Goal: Task Accomplishment & Management: Complete application form

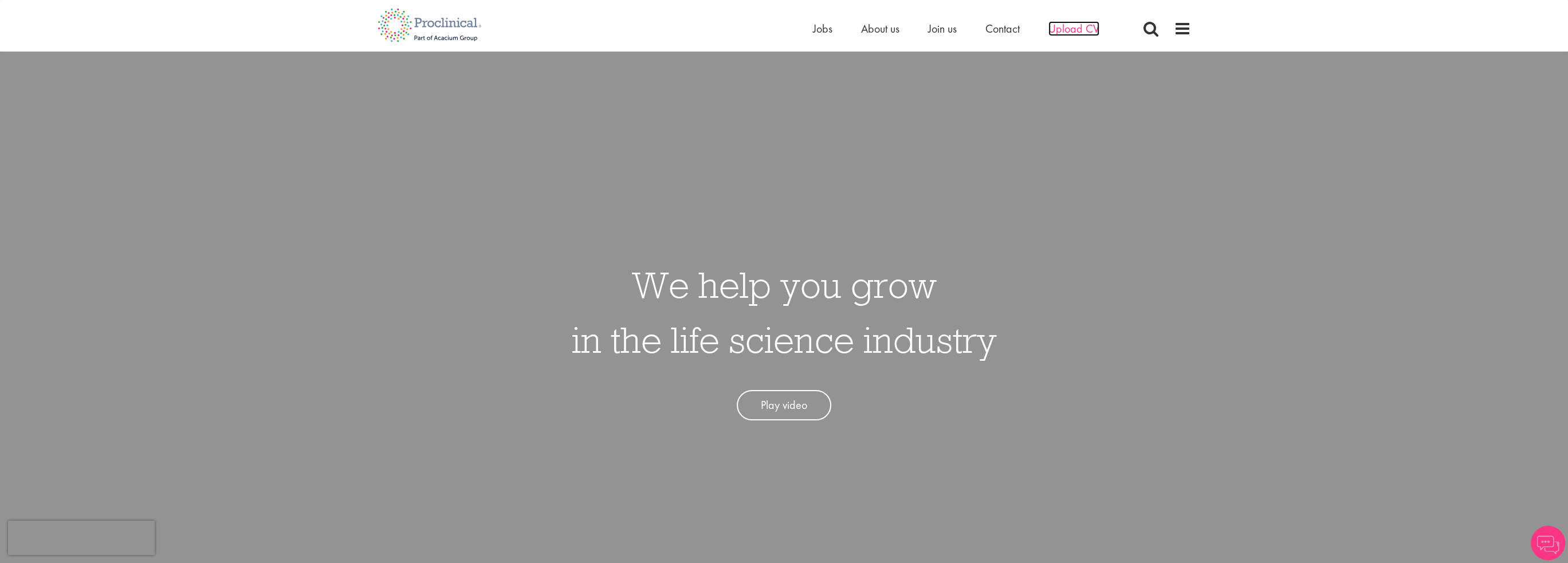
drag, startPoint x: 0, startPoint y: 0, endPoint x: 1077, endPoint y: 27, distance: 1077.3
click at [1077, 27] on span "Upload CV" at bounding box center [1074, 28] width 51 height 15
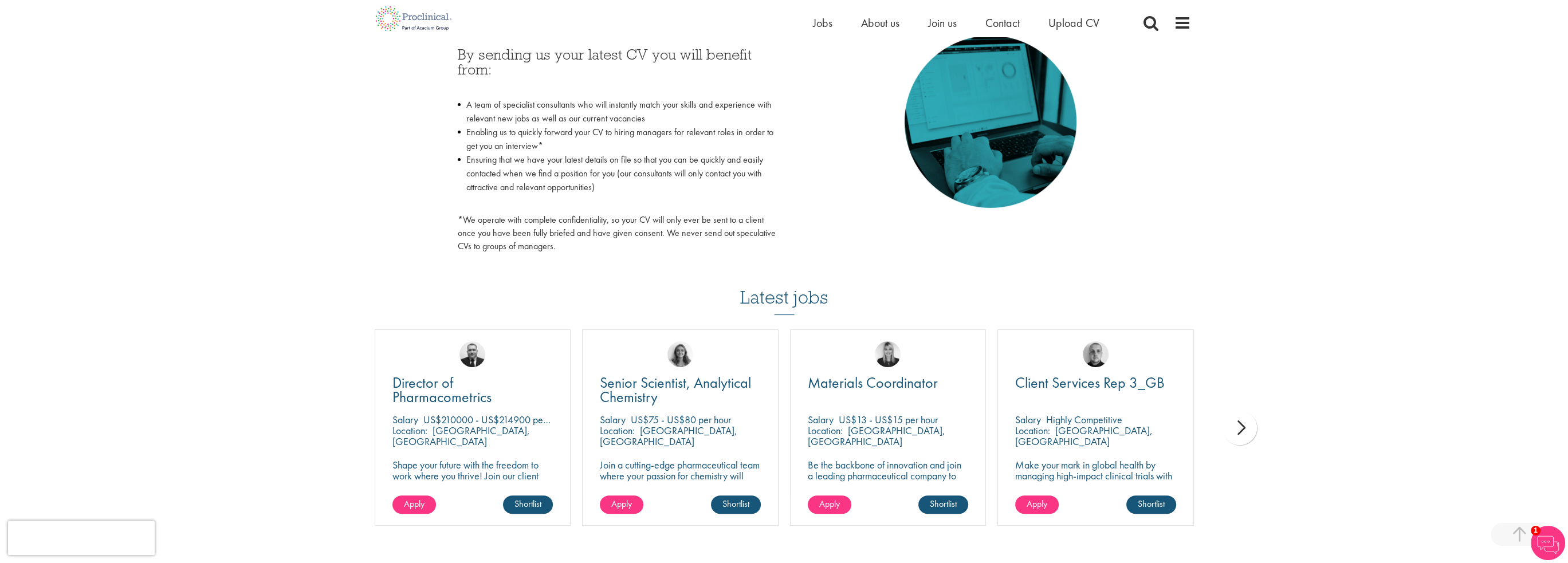
scroll to position [573, 0]
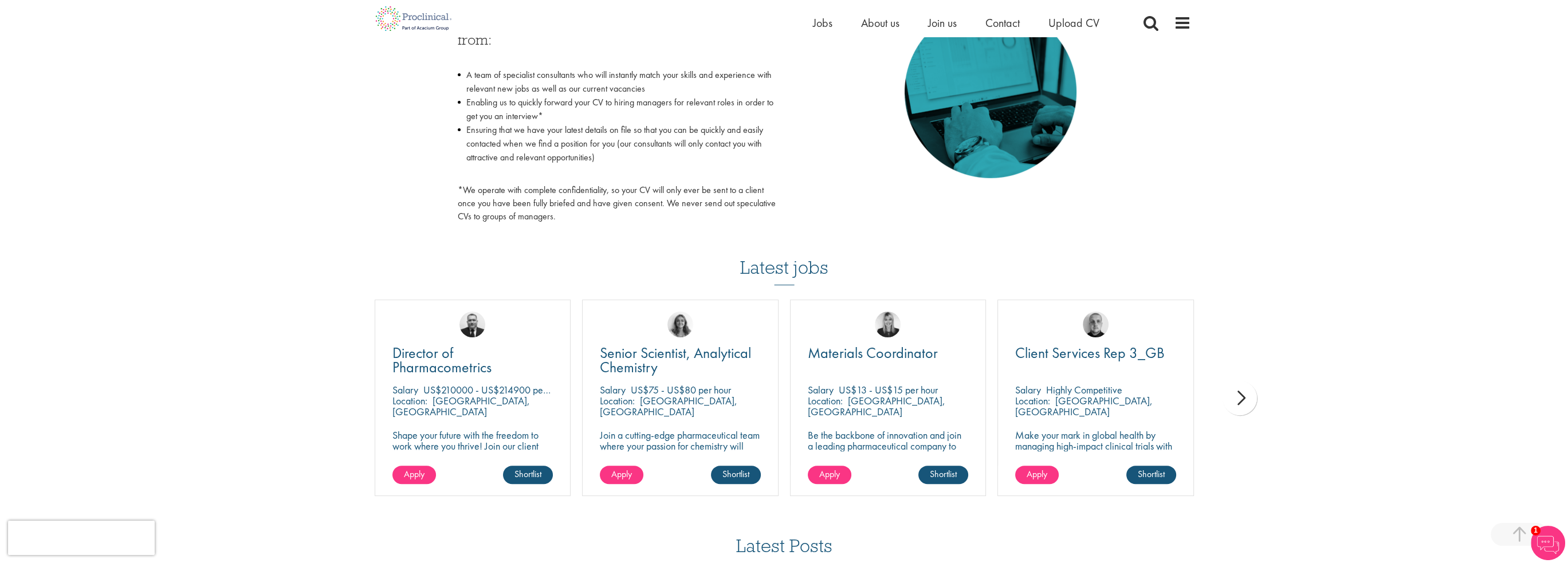
click at [1241, 398] on div "next" at bounding box center [1240, 398] width 34 height 34
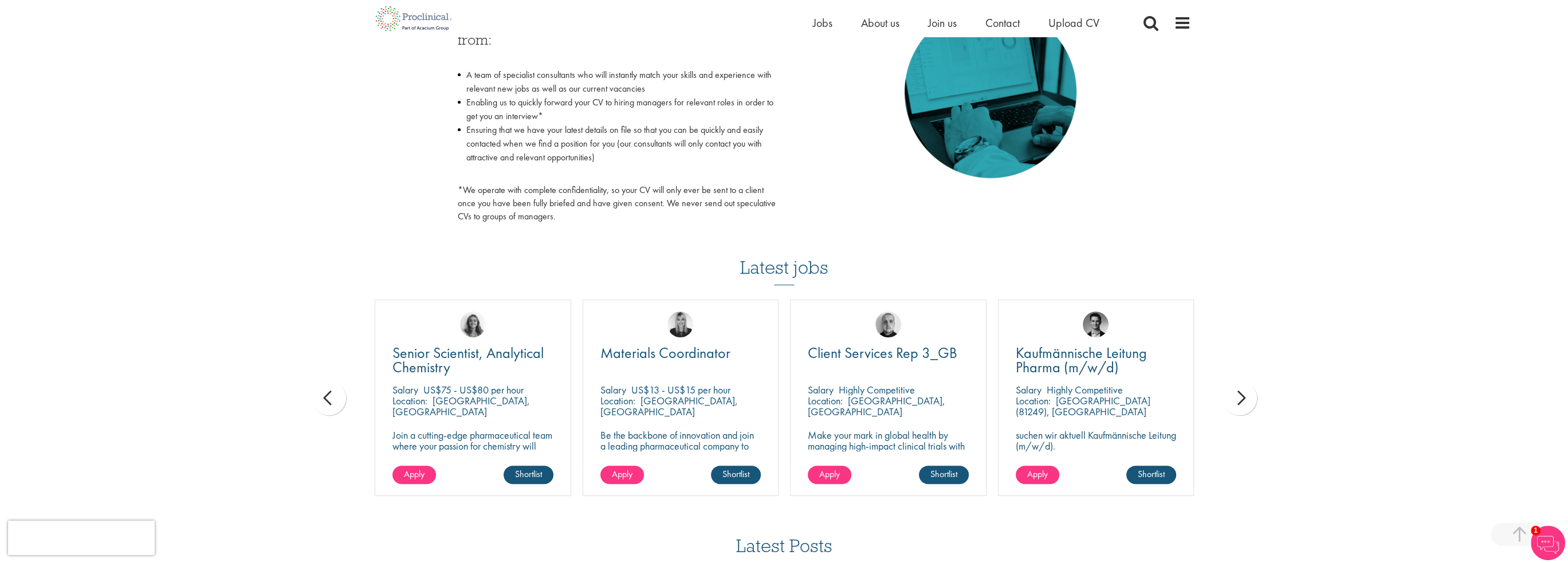
click at [1241, 398] on div "next" at bounding box center [1240, 398] width 34 height 34
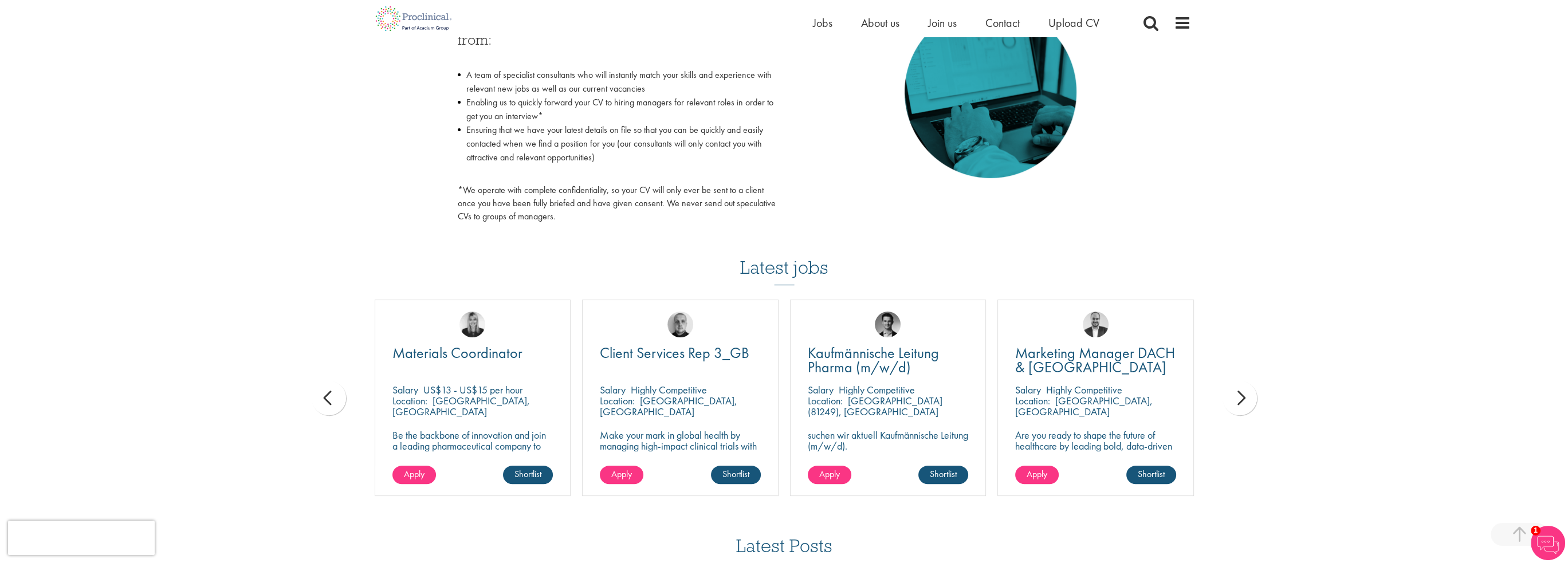
click at [1241, 398] on div "next" at bounding box center [1240, 398] width 34 height 34
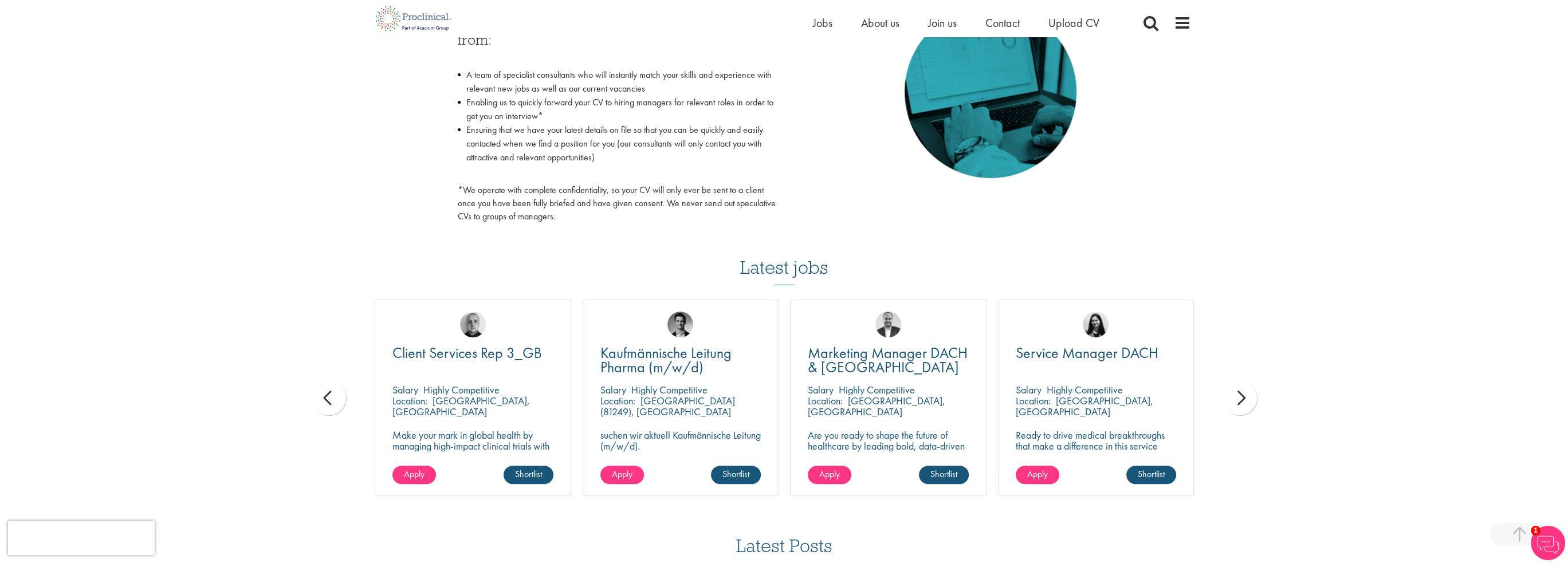
click at [1241, 398] on div "next" at bounding box center [1240, 398] width 34 height 34
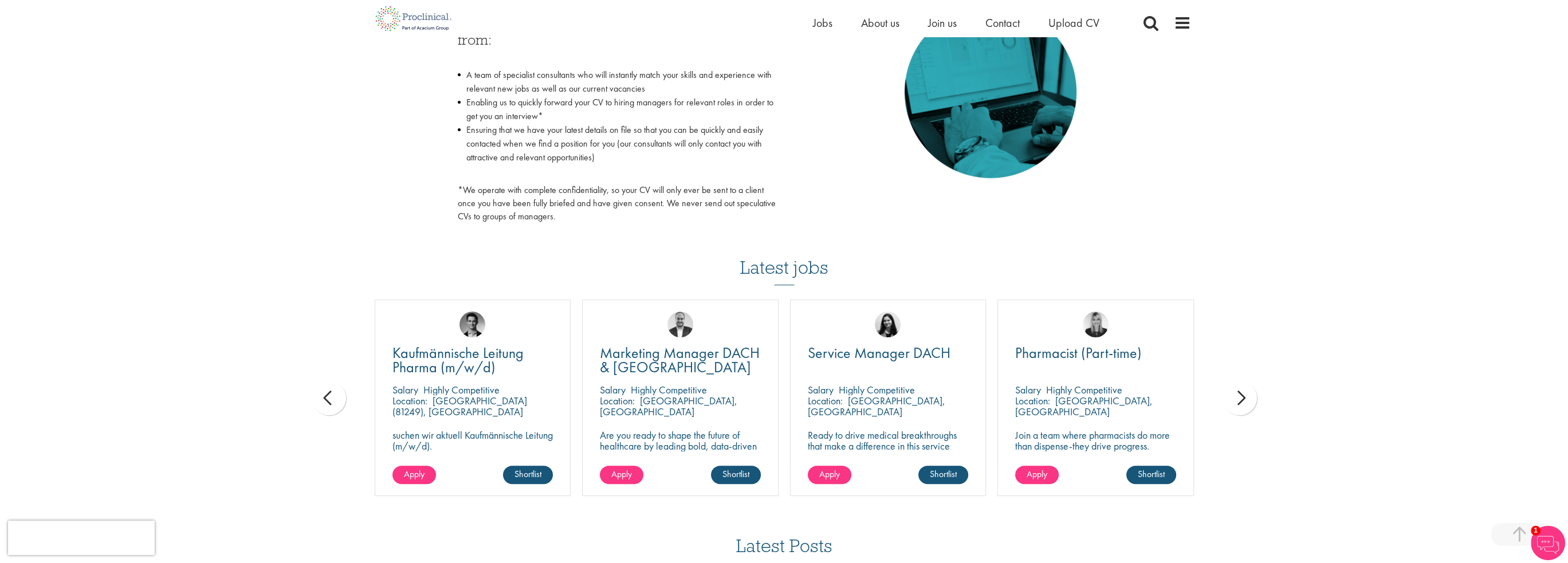
click at [1241, 398] on div "next" at bounding box center [1240, 398] width 34 height 34
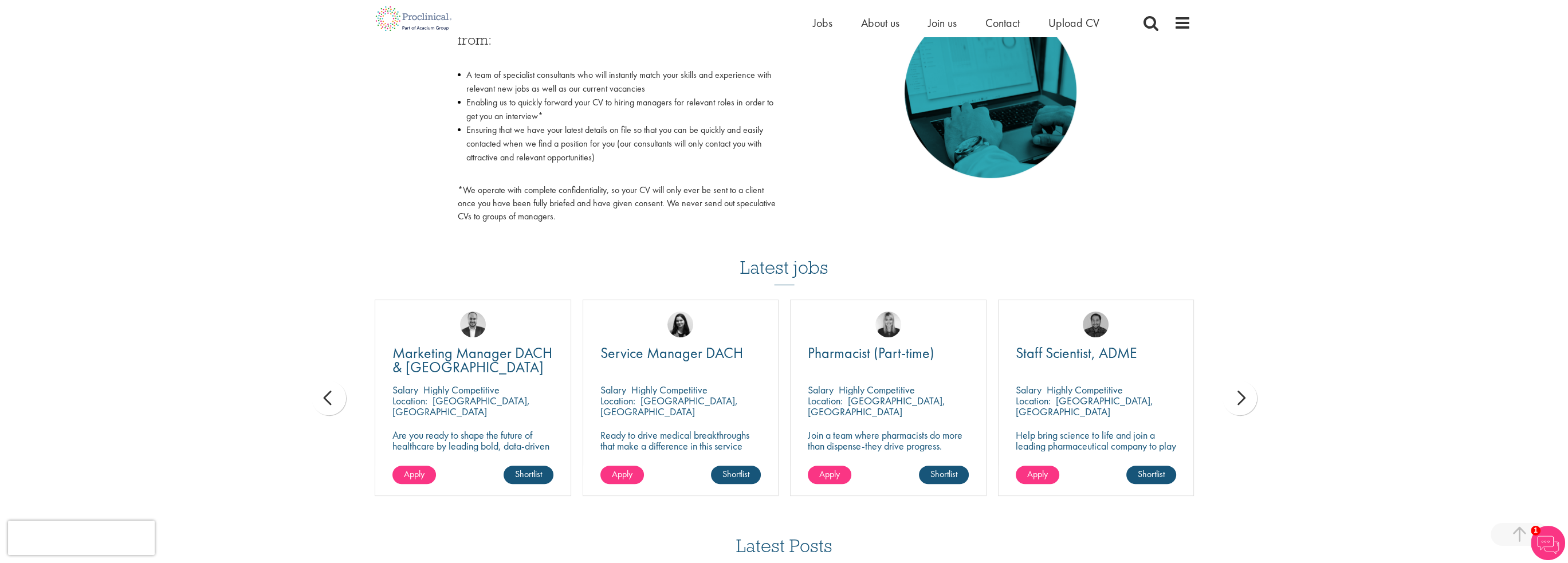
click at [1241, 398] on div "next" at bounding box center [1240, 398] width 34 height 34
click at [1241, 398] on div "You are here: Home > Upload CV Upload CV Start getting matched with new jobs as…" at bounding box center [784, 123] width 1568 height 1391
click at [336, 401] on div "prev" at bounding box center [329, 398] width 34 height 34
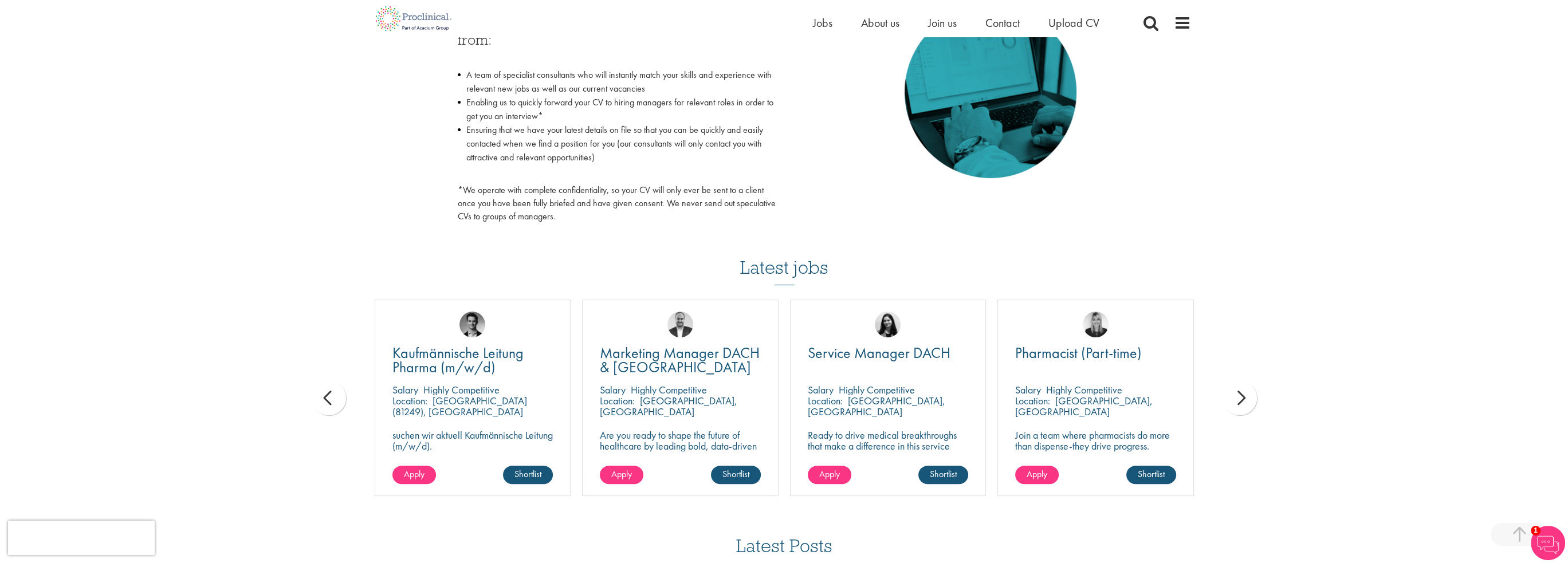
click at [327, 399] on div "prev" at bounding box center [329, 398] width 34 height 34
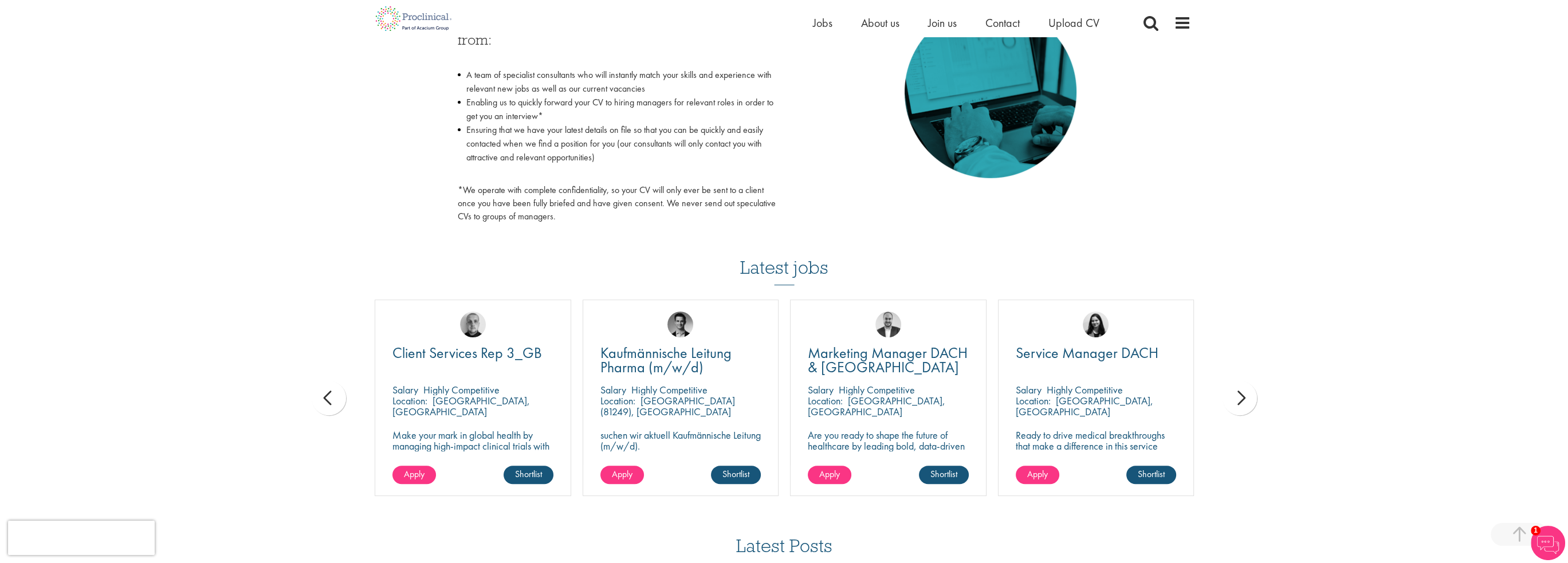
click at [327, 399] on div "prev" at bounding box center [329, 398] width 34 height 34
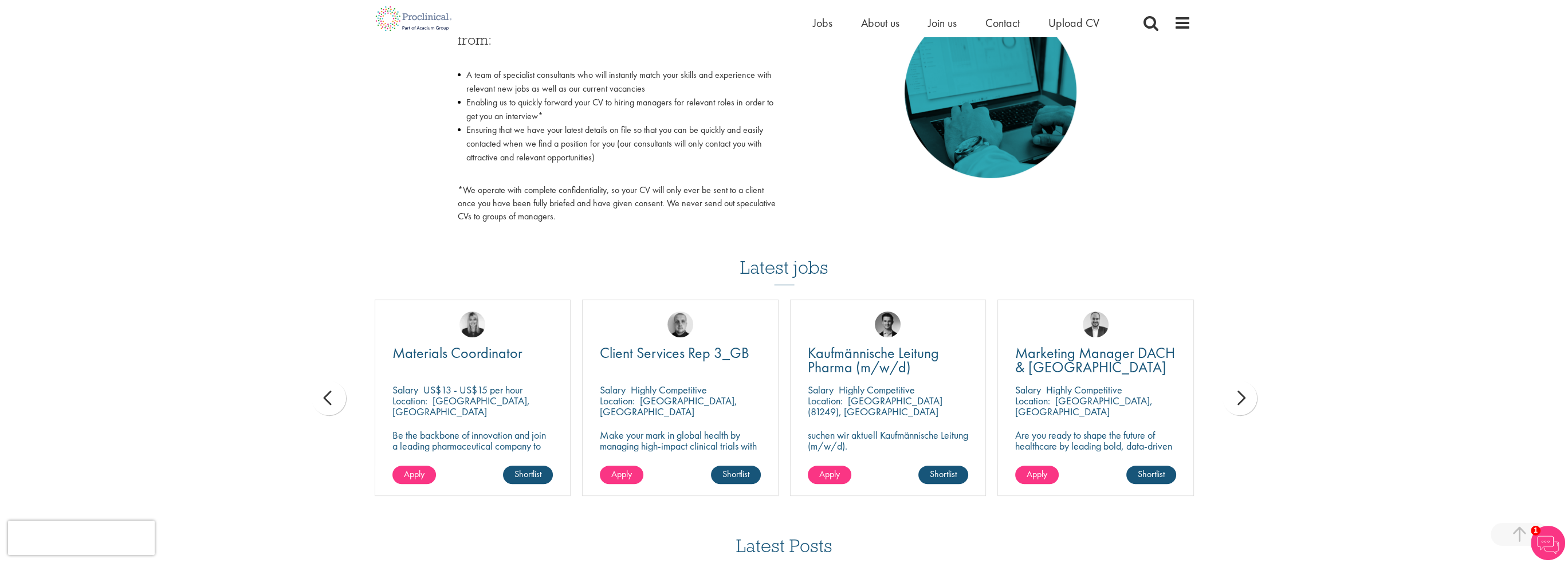
click at [327, 399] on div "prev" at bounding box center [329, 398] width 34 height 34
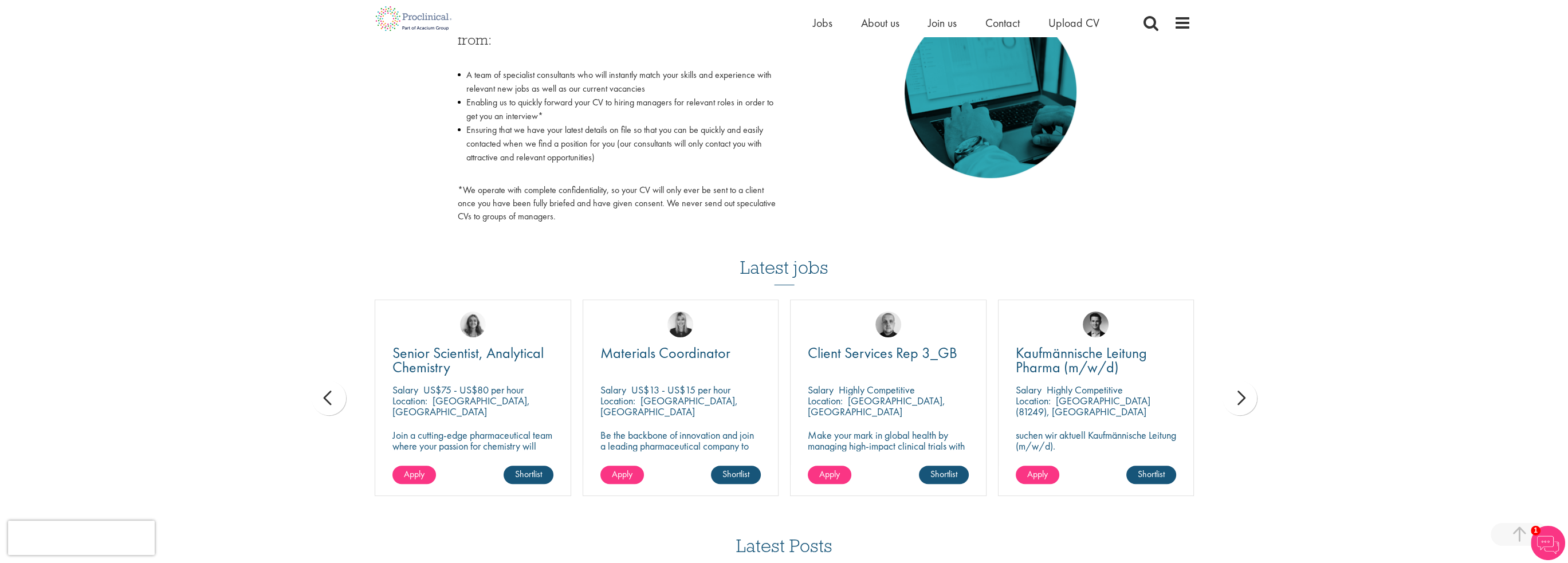
click at [327, 399] on div "prev" at bounding box center [329, 398] width 34 height 34
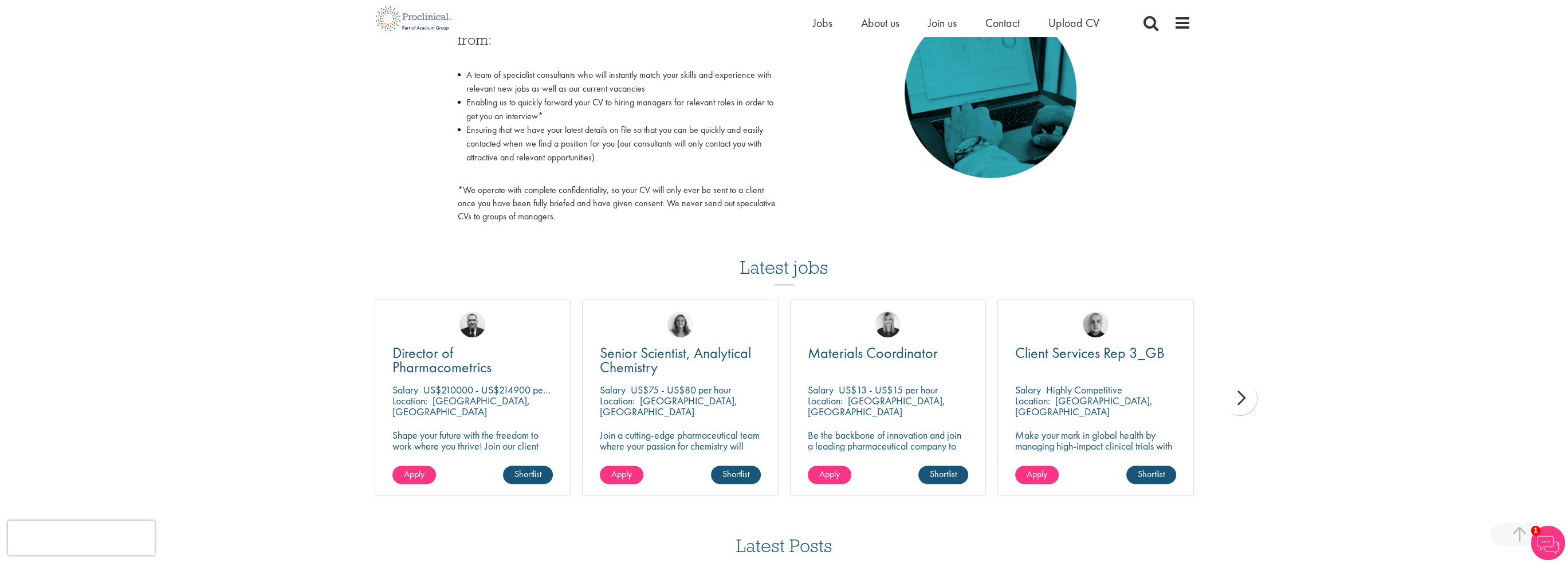
click at [327, 399] on div "You are here: Home > Upload CV Upload CV Start getting matched with new jobs as…" at bounding box center [784, 123] width 1568 height 1391
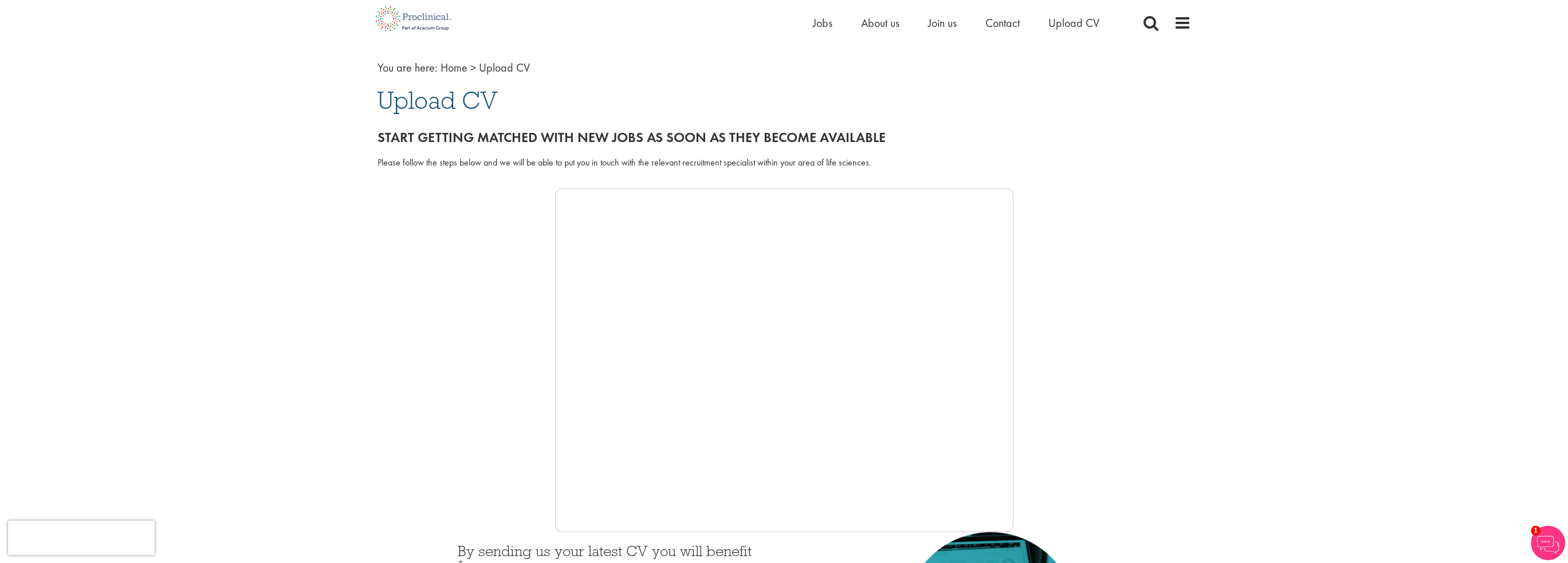
scroll to position [0, 0]
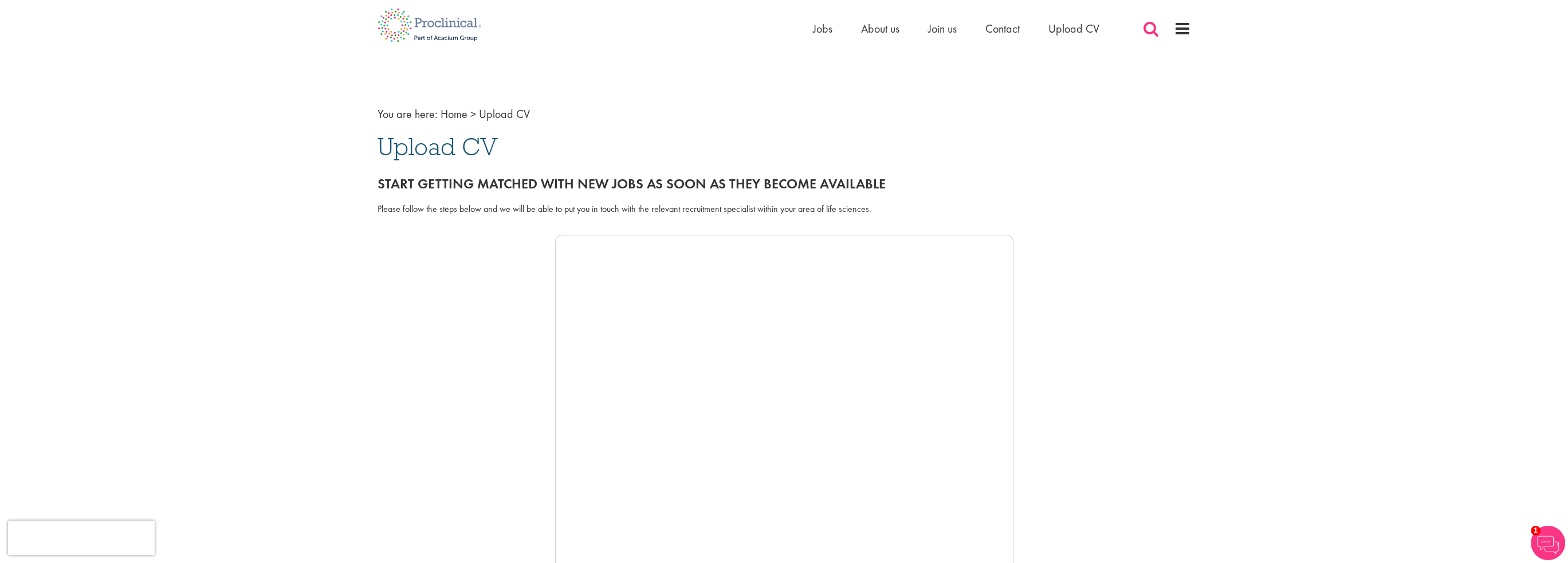
click at [1153, 28] on span at bounding box center [1151, 28] width 17 height 17
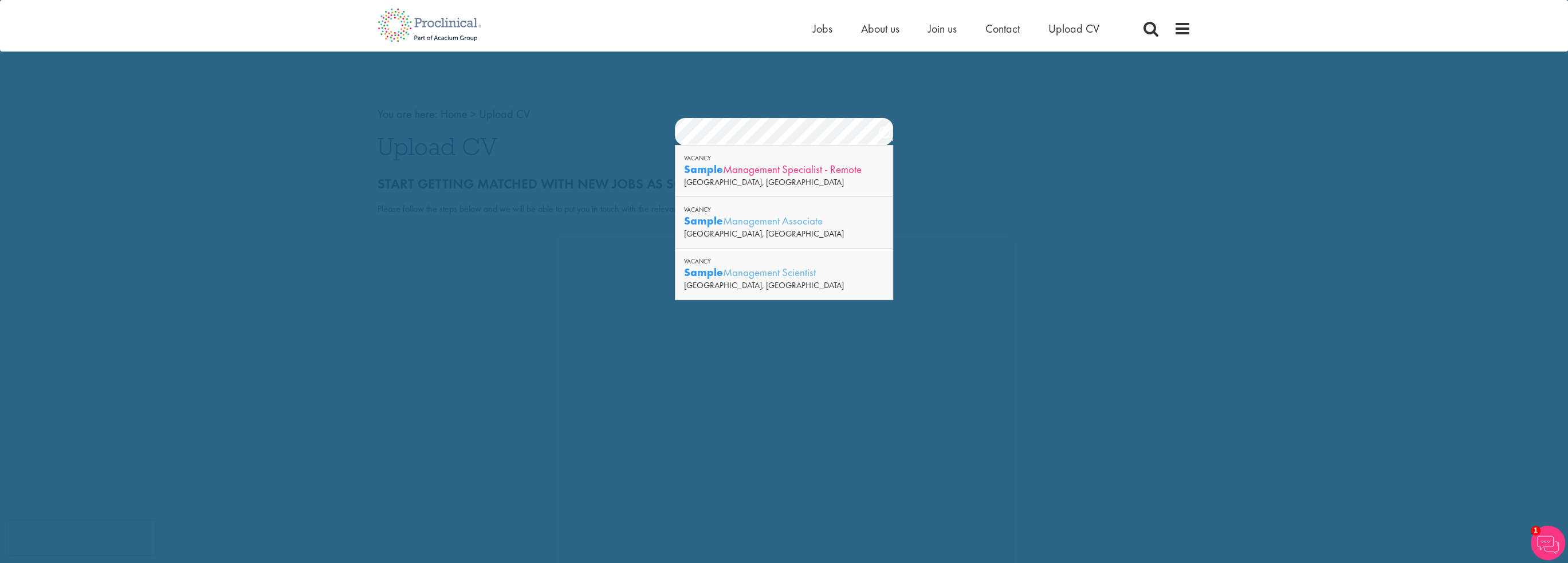
click at [811, 166] on div "Sample Management Specialist - Remote" at bounding box center [783, 169] width 199 height 14
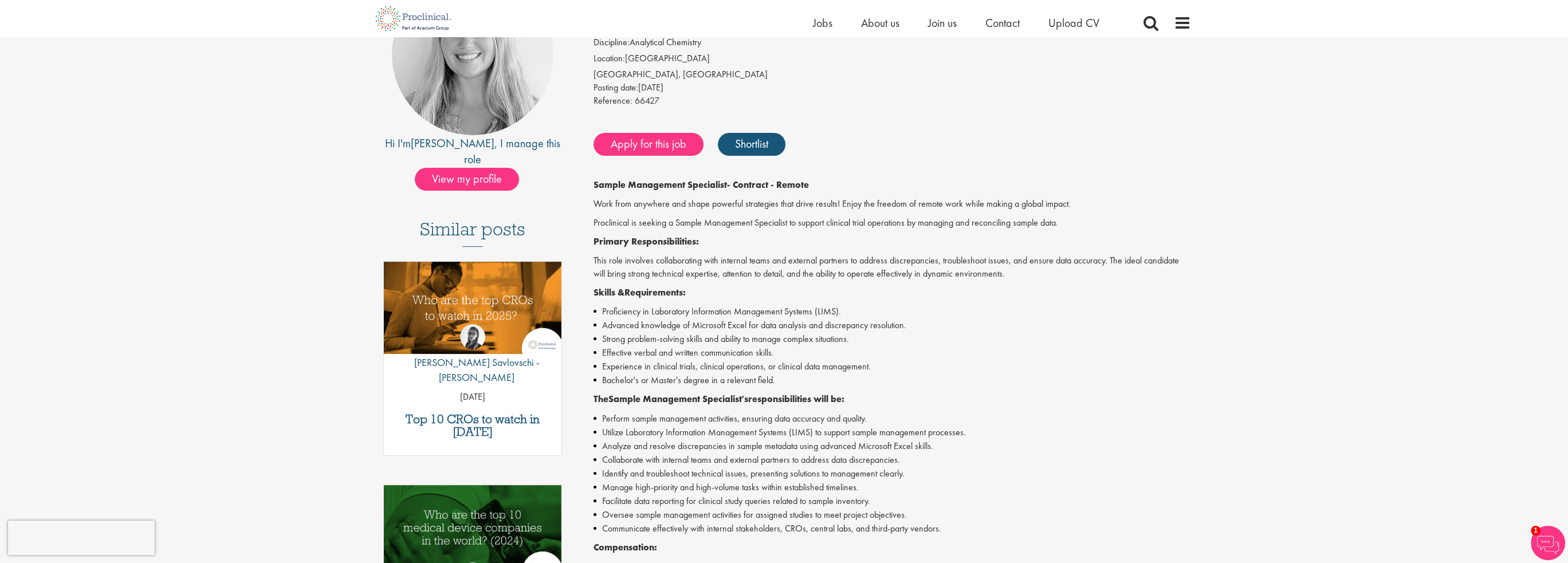
scroll to position [172, 0]
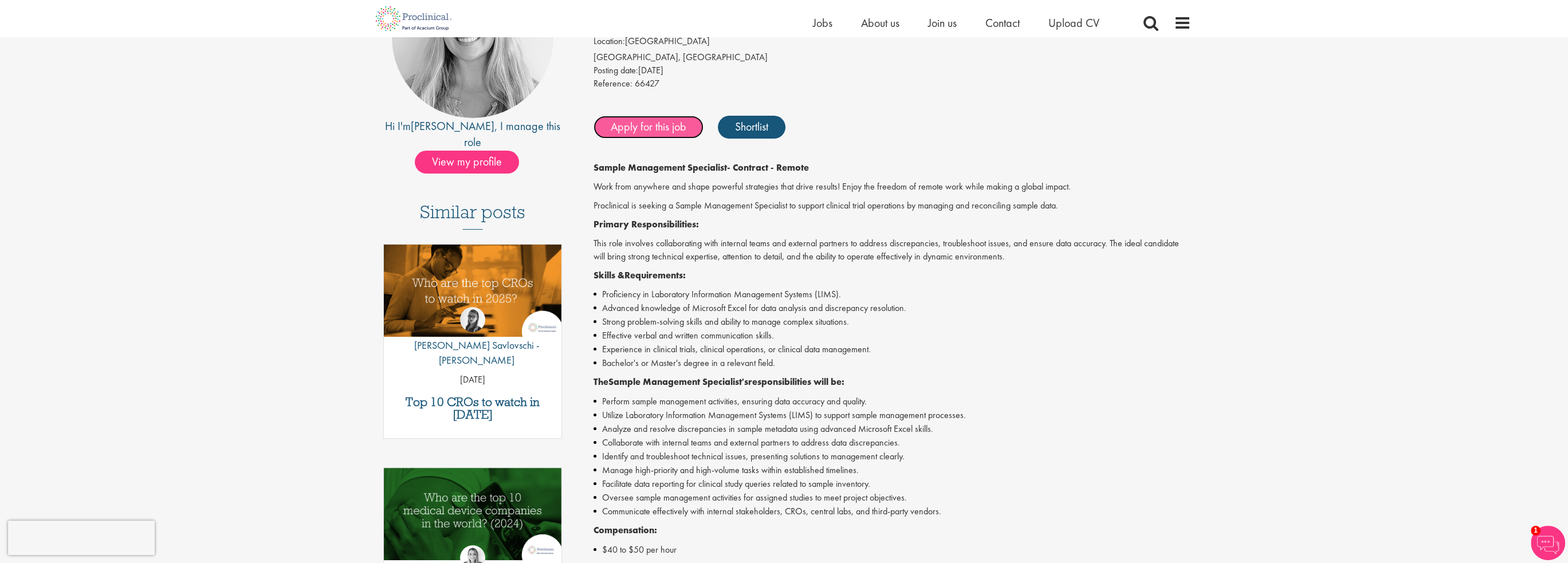
click at [649, 127] on link "Apply for this job" at bounding box center [648, 127] width 110 height 23
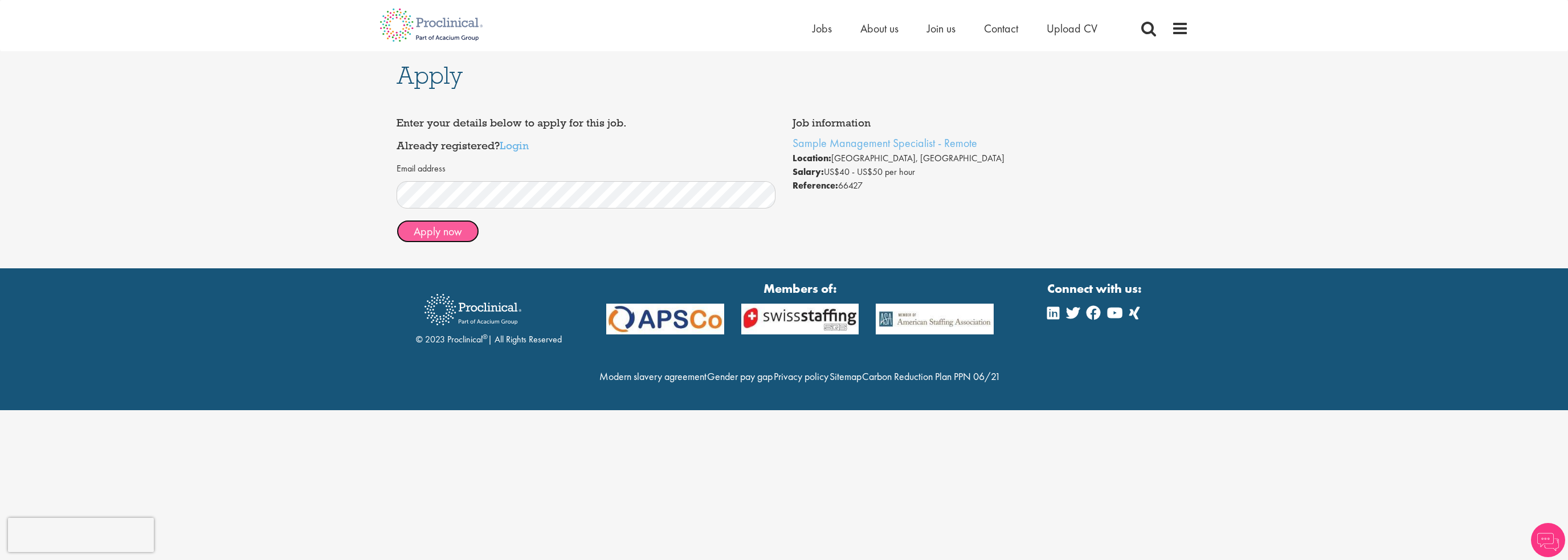
click at [438, 226] on button "Apply now" at bounding box center [438, 231] width 82 height 23
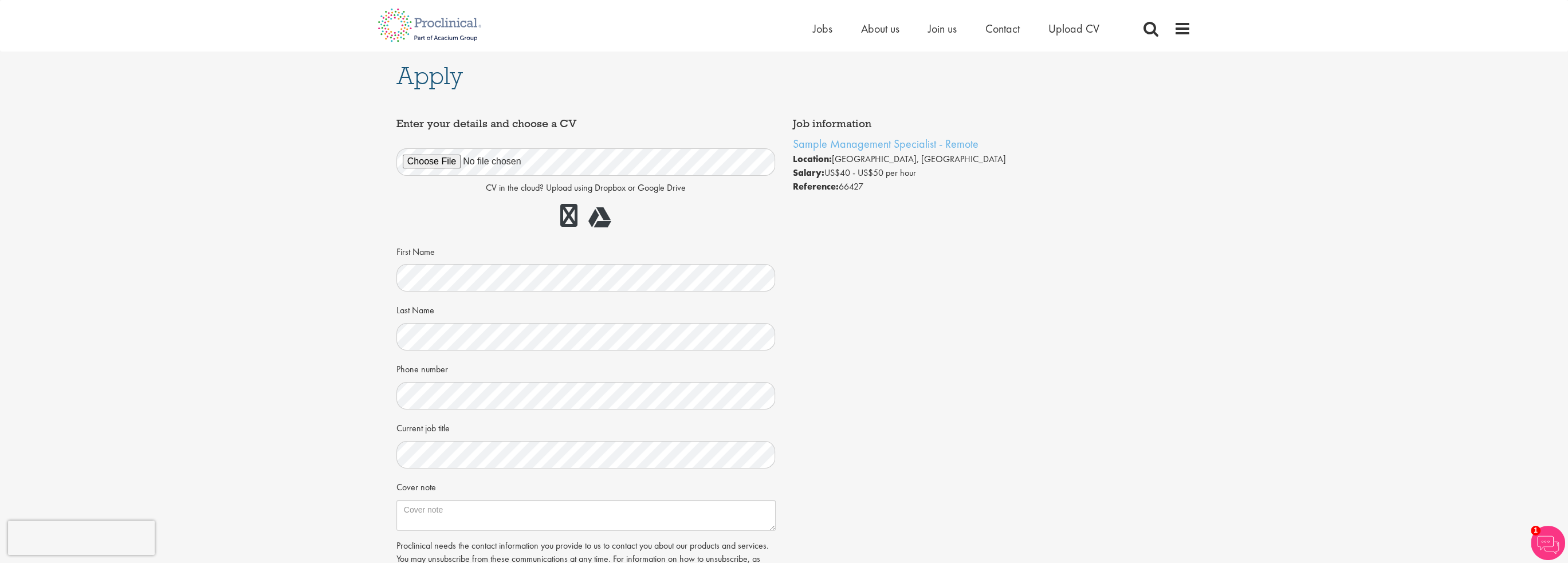
click at [1009, 323] on div "Job information Sample Management Specialist - Remote Location: Basking Ridge, …" at bounding box center [784, 364] width 793 height 503
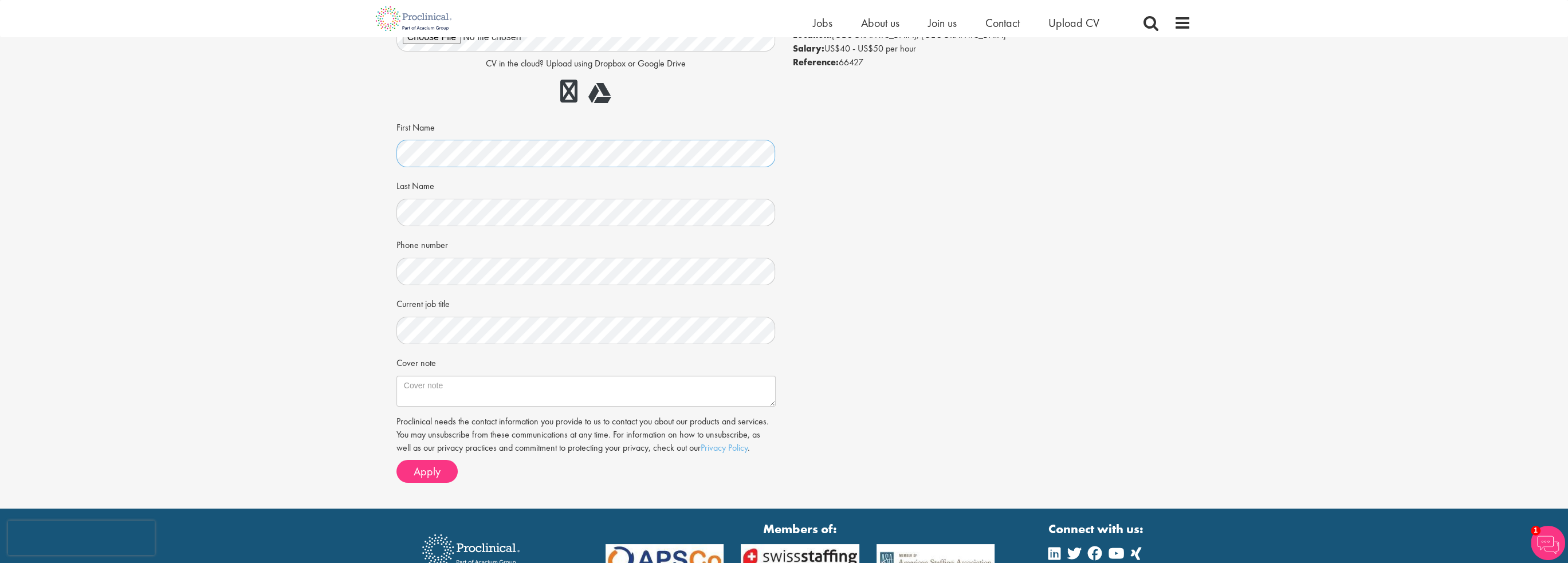
scroll to position [115, 0]
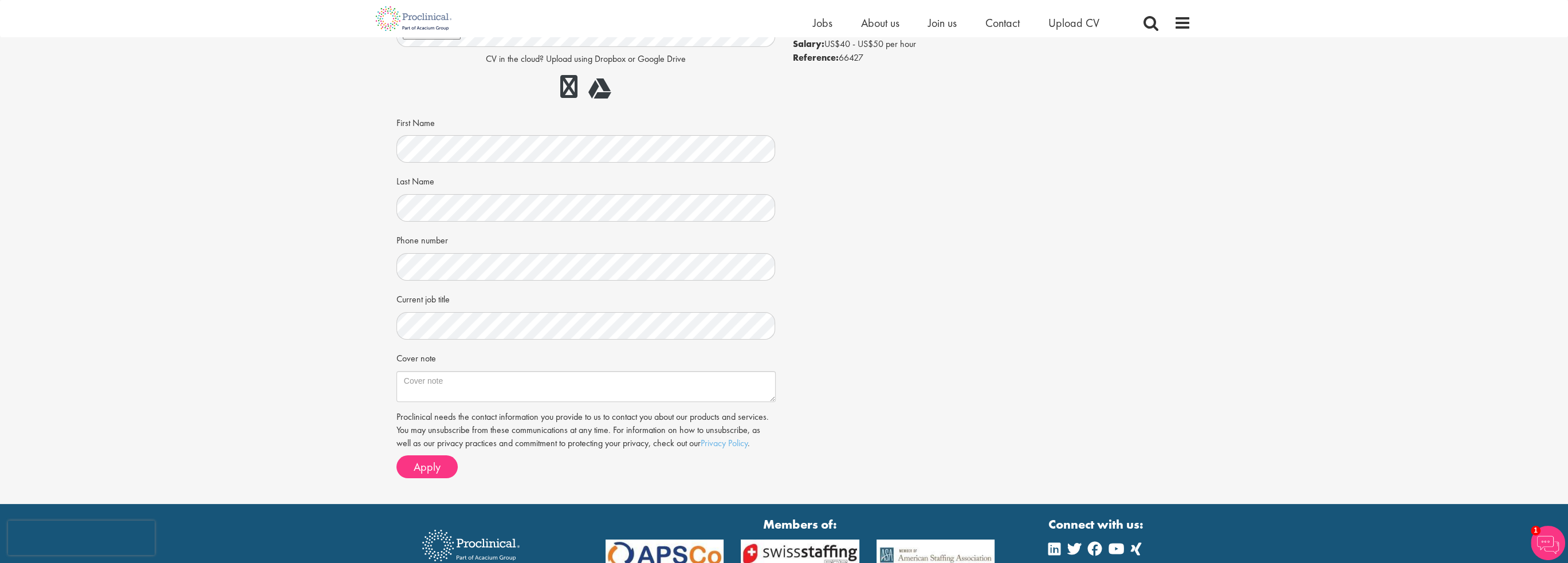
click at [488, 295] on div "Current job title" at bounding box center [586, 315] width 380 height 51
click at [577, 342] on div "CV in the cloud? Upload using Dropbox or Google Drive First Name Last Name Phon…" at bounding box center [586, 204] width 362 height 396
click at [445, 382] on textarea "Cover note" at bounding box center [586, 386] width 380 height 31
click at [442, 377] on textarea "Cover note" at bounding box center [586, 386] width 380 height 31
paste textarea "I am writing to express my interest in the Associate Director, Precision Medici…"
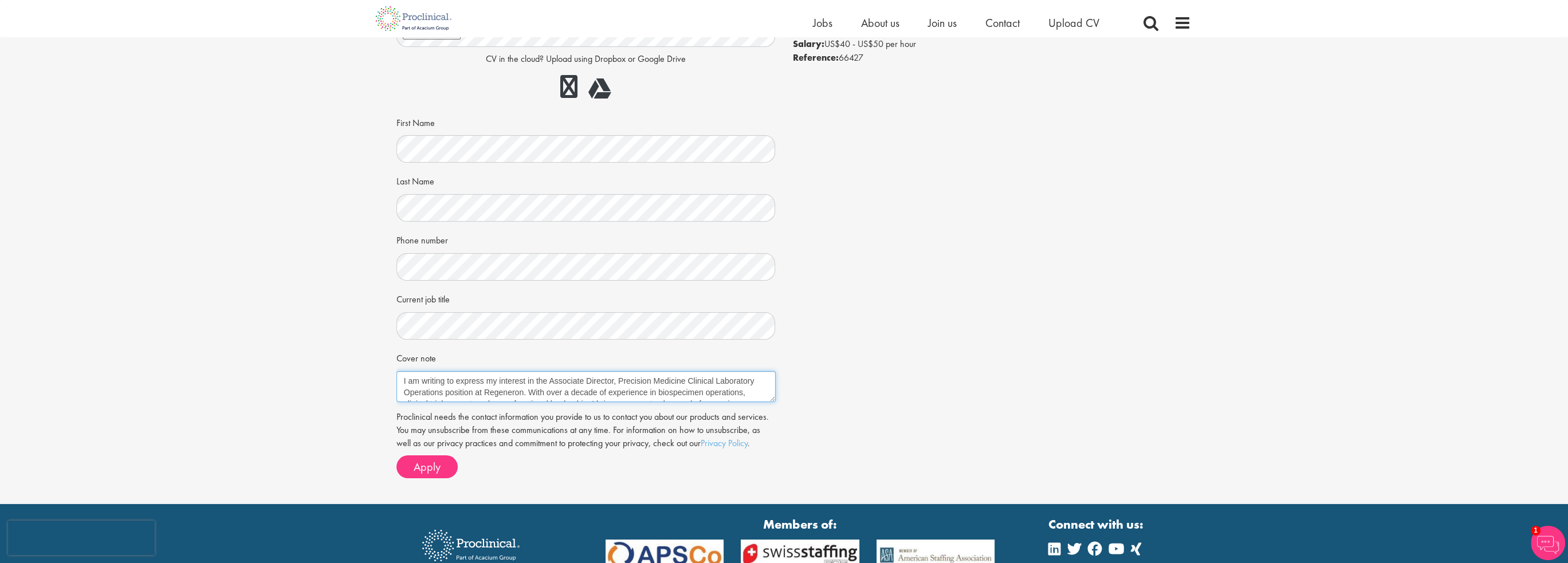
scroll to position [98, 0]
paste textarea ". I am confident that my scientific rigor, operational leadership, and commitme…"
click at [545, 394] on textarea "Cover note" at bounding box center [586, 386] width 380 height 31
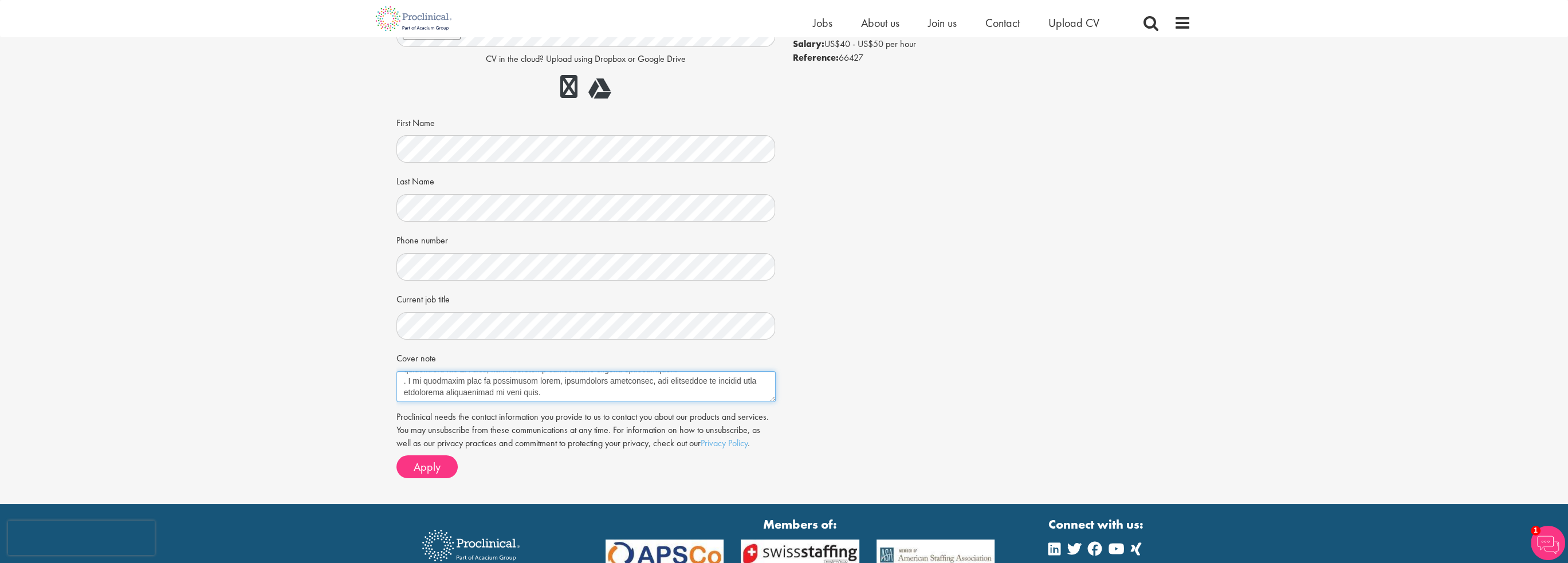
paste textarea "Thank you for considering my application. I would welcome the opportunity to fu…"
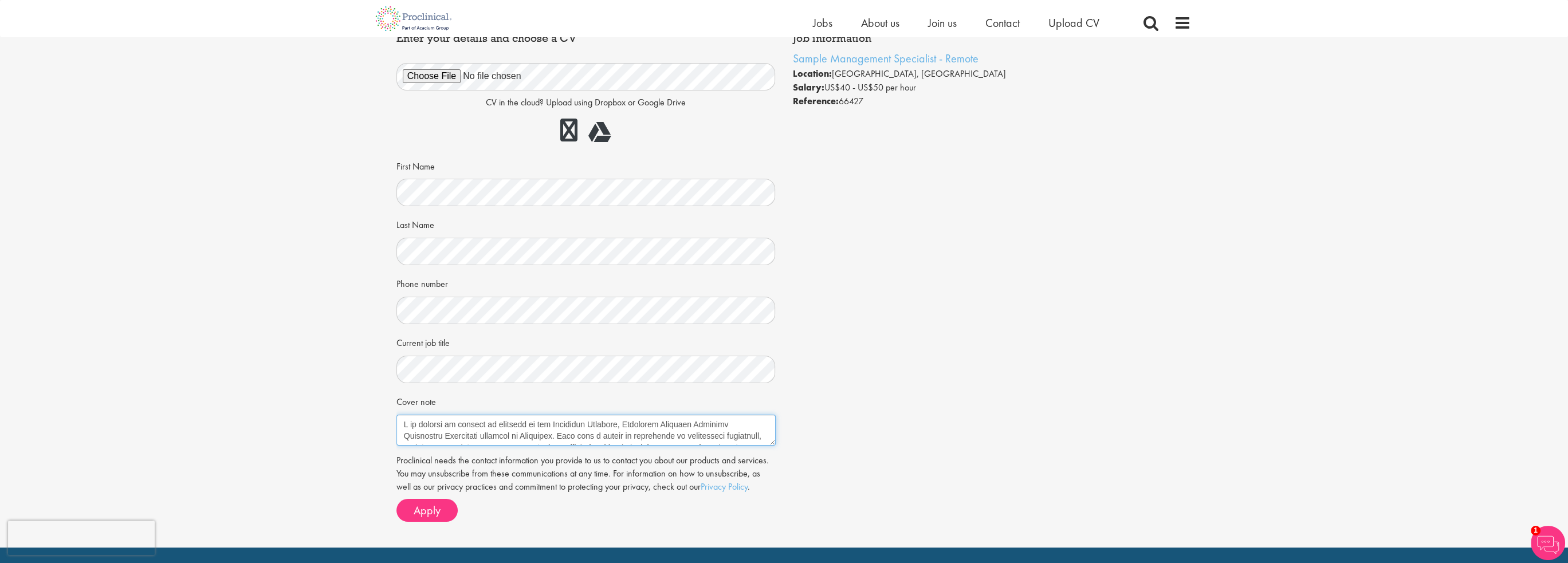
scroll to position [51, 0]
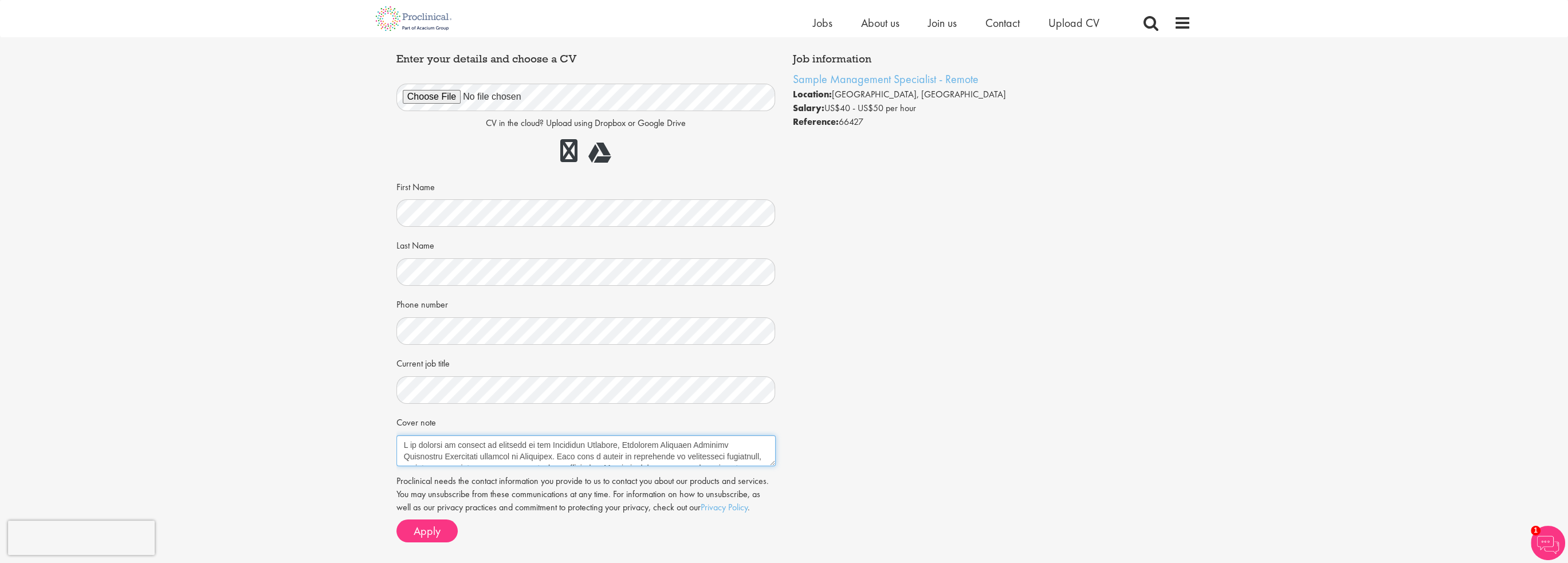
drag, startPoint x: 753, startPoint y: 444, endPoint x: 548, endPoint y: 446, distance: 205.0
click at [548, 446] on textarea "Cover note" at bounding box center [586, 450] width 380 height 31
drag, startPoint x: 723, startPoint y: 443, endPoint x: 665, endPoint y: 448, distance: 58.2
click at [665, 448] on textarea "Cover note" at bounding box center [586, 450] width 380 height 31
drag, startPoint x: 744, startPoint y: 445, endPoint x: 706, endPoint y: 448, distance: 38.1
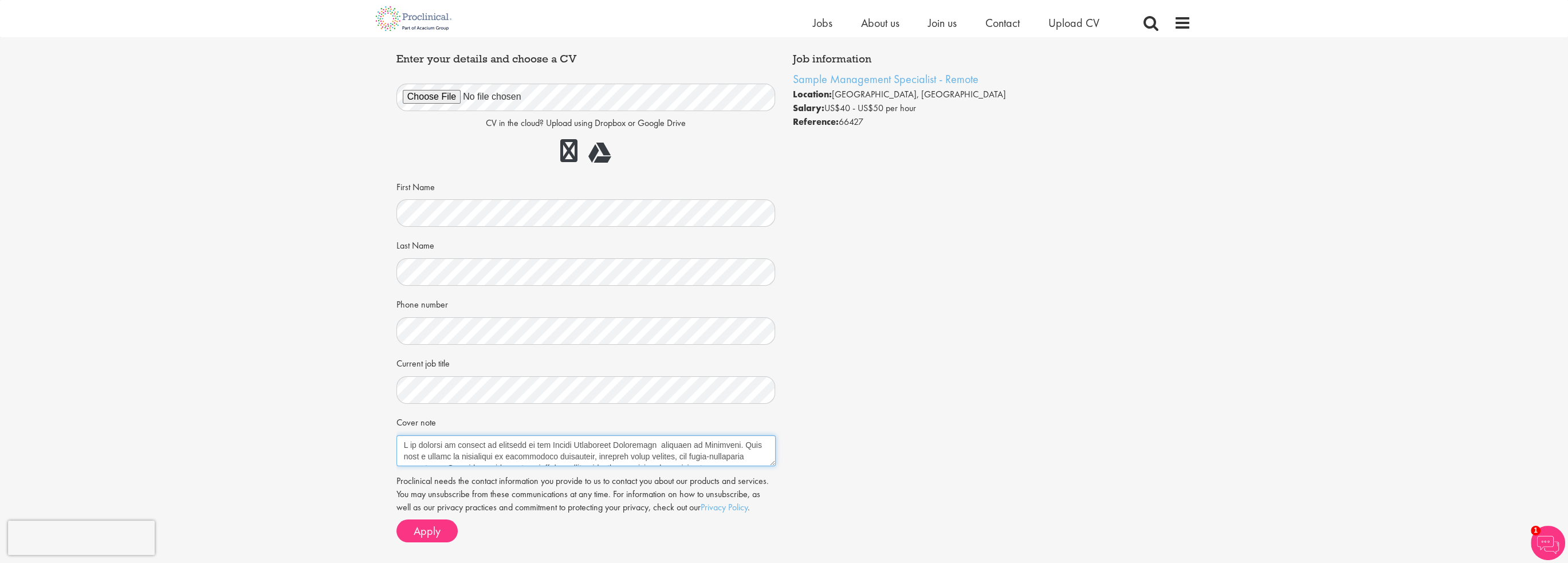
click at [706, 448] on textarea "Cover note" at bounding box center [586, 450] width 380 height 31
click at [407, 458] on textarea "Cover note" at bounding box center [586, 450] width 380 height 31
drag, startPoint x: 562, startPoint y: 444, endPoint x: 449, endPoint y: 445, distance: 113.0
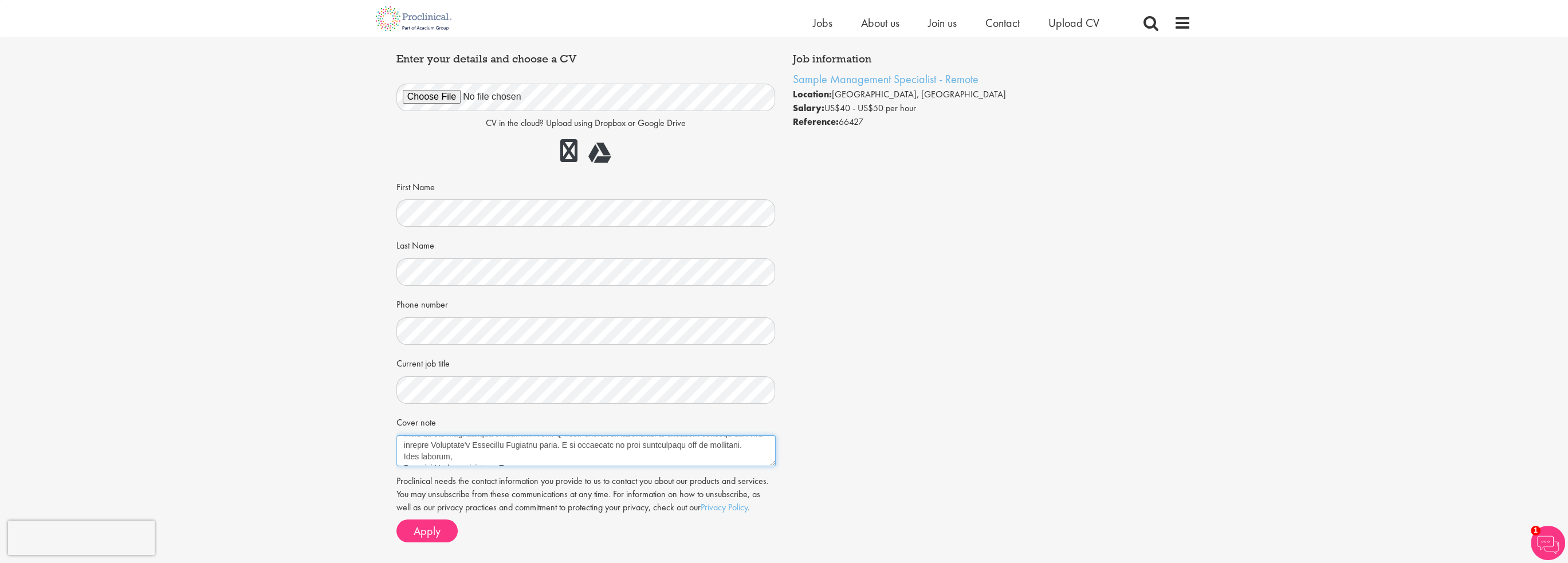
click at [449, 445] on textarea "Cover note" at bounding box center [586, 450] width 380 height 31
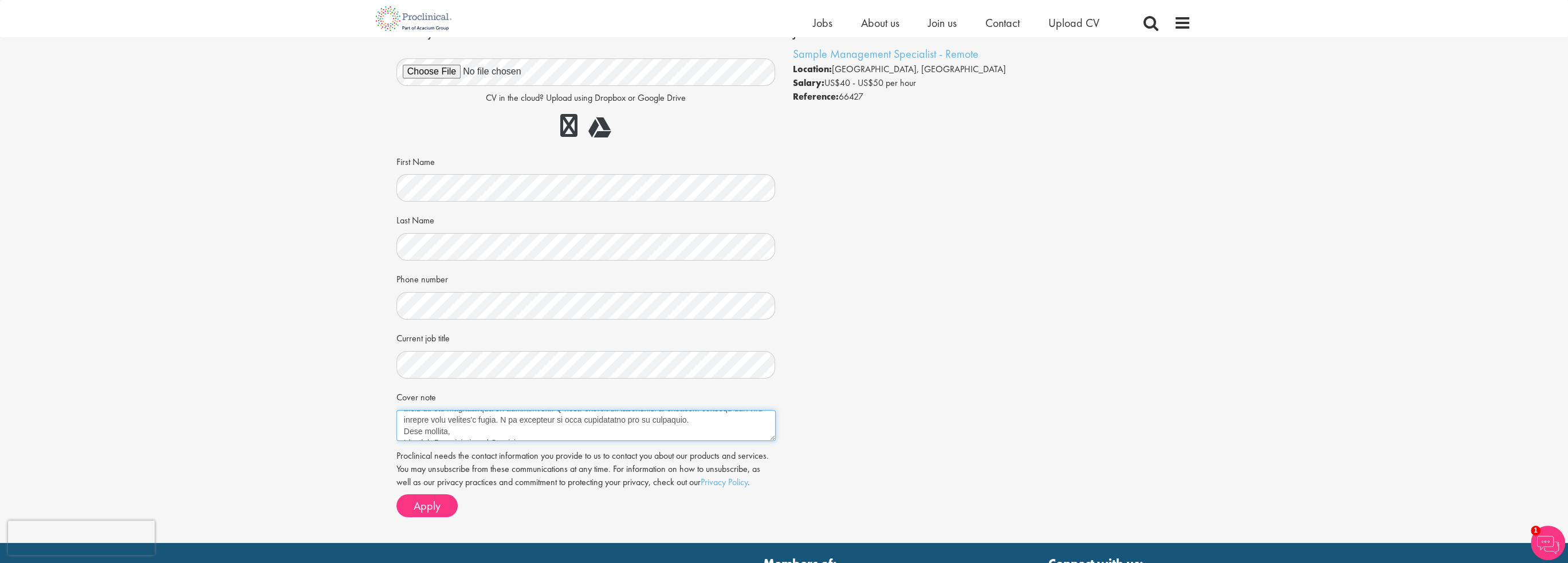
scroll to position [115, 0]
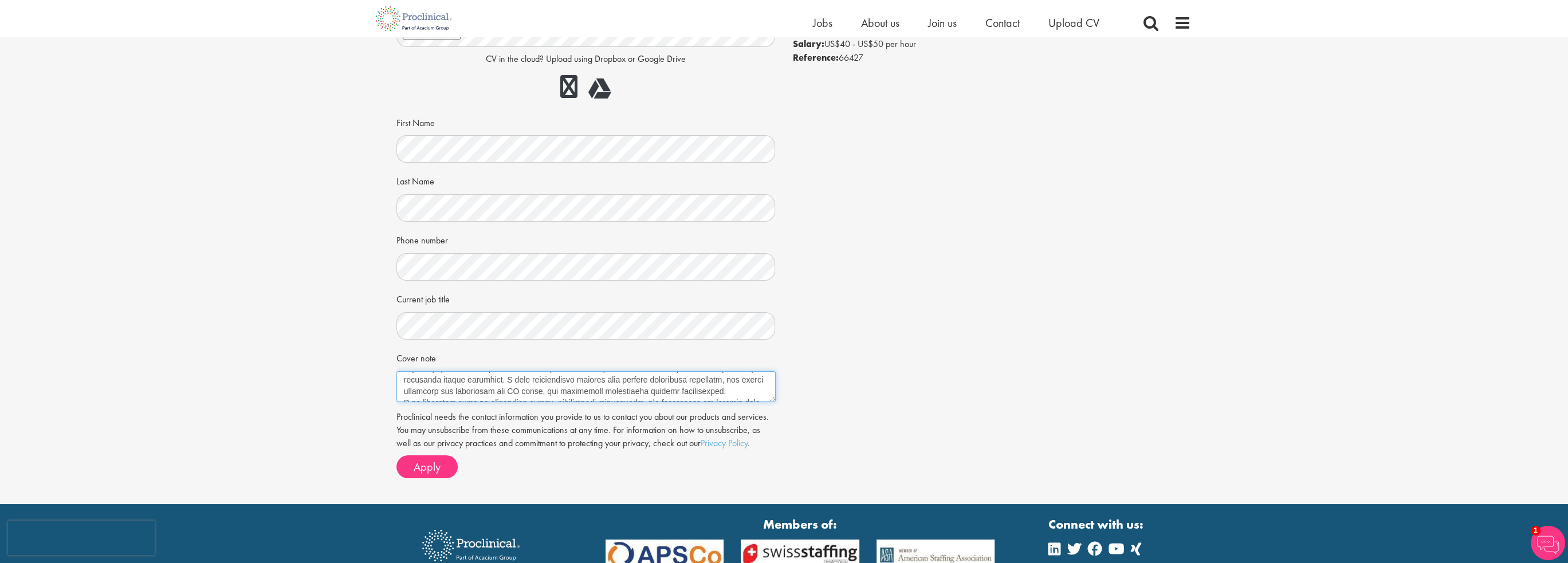
drag, startPoint x: 502, startPoint y: 380, endPoint x: 478, endPoint y: 380, distance: 24.0
click at [478, 380] on textarea "Cover note" at bounding box center [586, 386] width 380 height 31
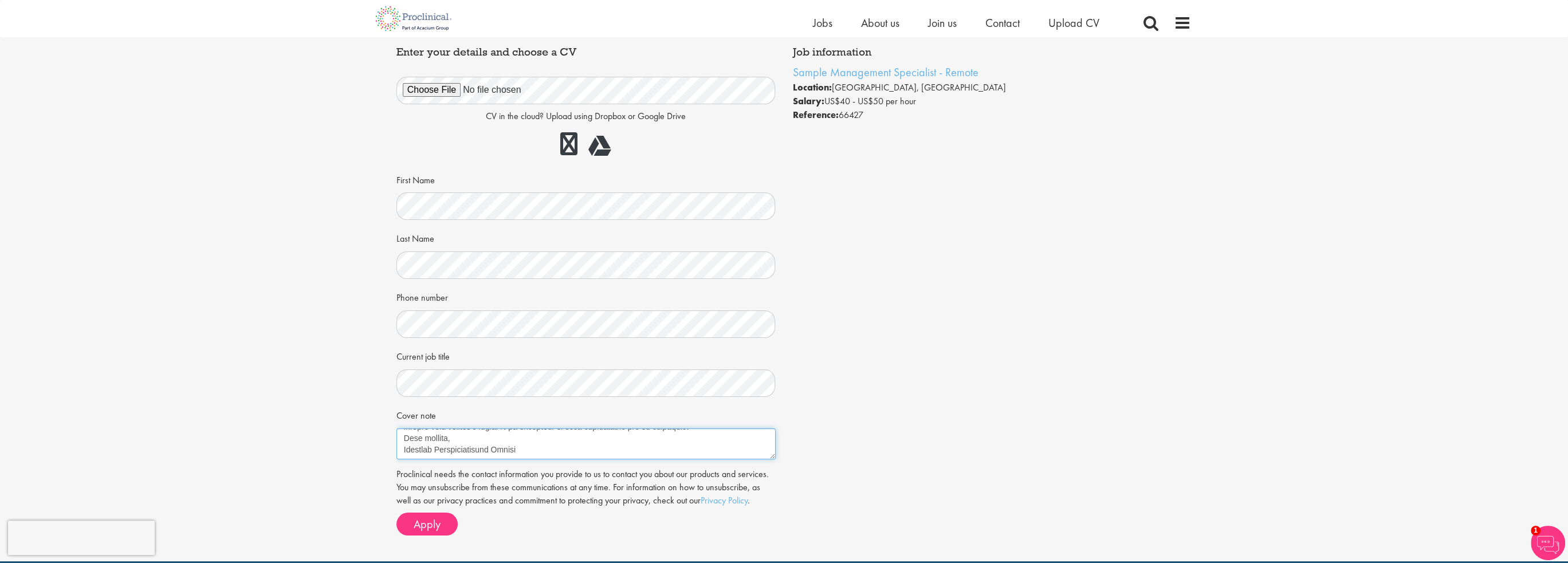
scroll to position [137, 0]
click at [541, 453] on textarea "Cover note" at bounding box center [586, 444] width 380 height 31
drag, startPoint x: 463, startPoint y: 437, endPoint x: 451, endPoint y: 434, distance: 12.4
click at [451, 434] on textarea "Cover note" at bounding box center [586, 444] width 380 height 31
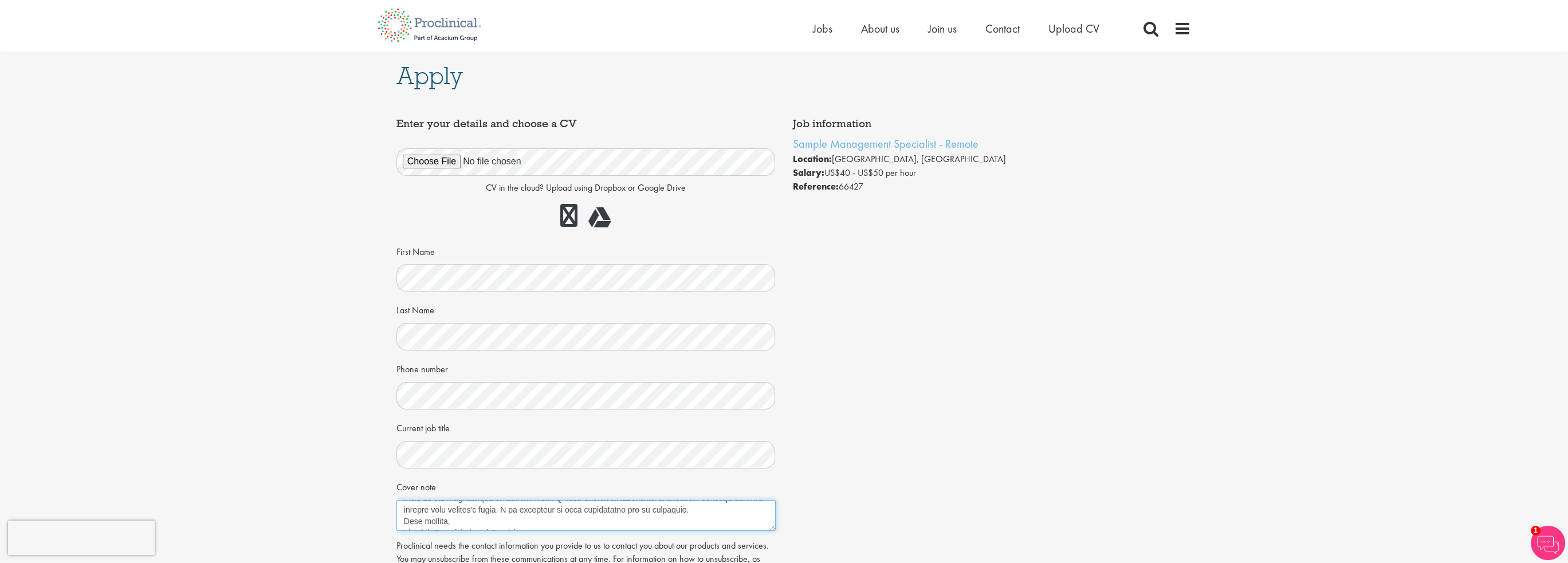
scroll to position [137, 0]
click at [464, 508] on textarea "Cover note" at bounding box center [586, 515] width 380 height 31
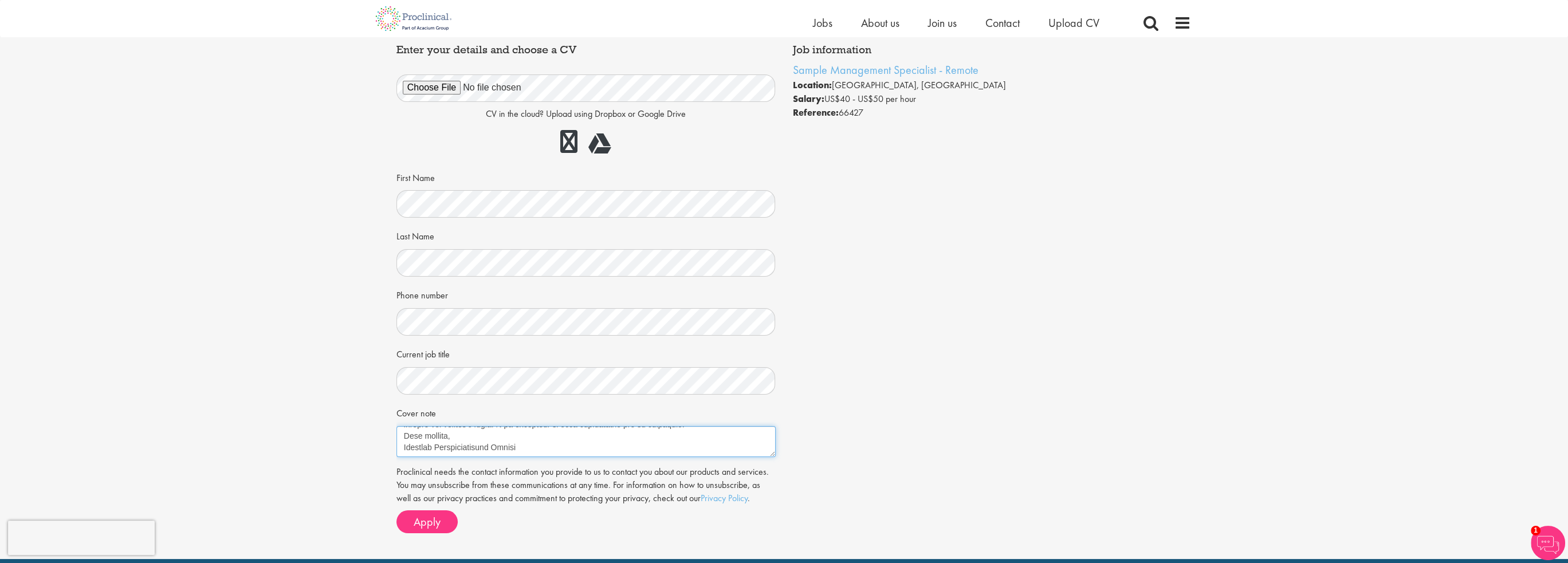
scroll to position [57, 0]
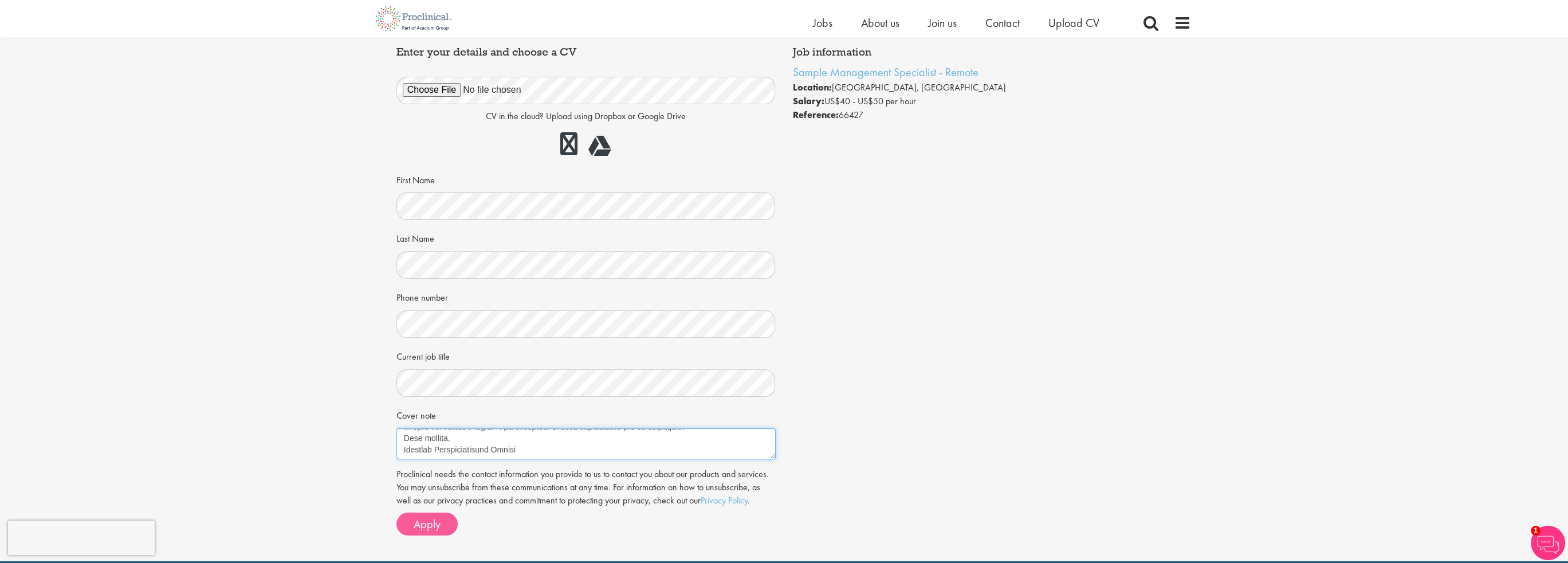
type textarea "I am writing to express my interest in the Sample Management Specialist positio…"
click at [418, 525] on span "Apply" at bounding box center [427, 524] width 27 height 15
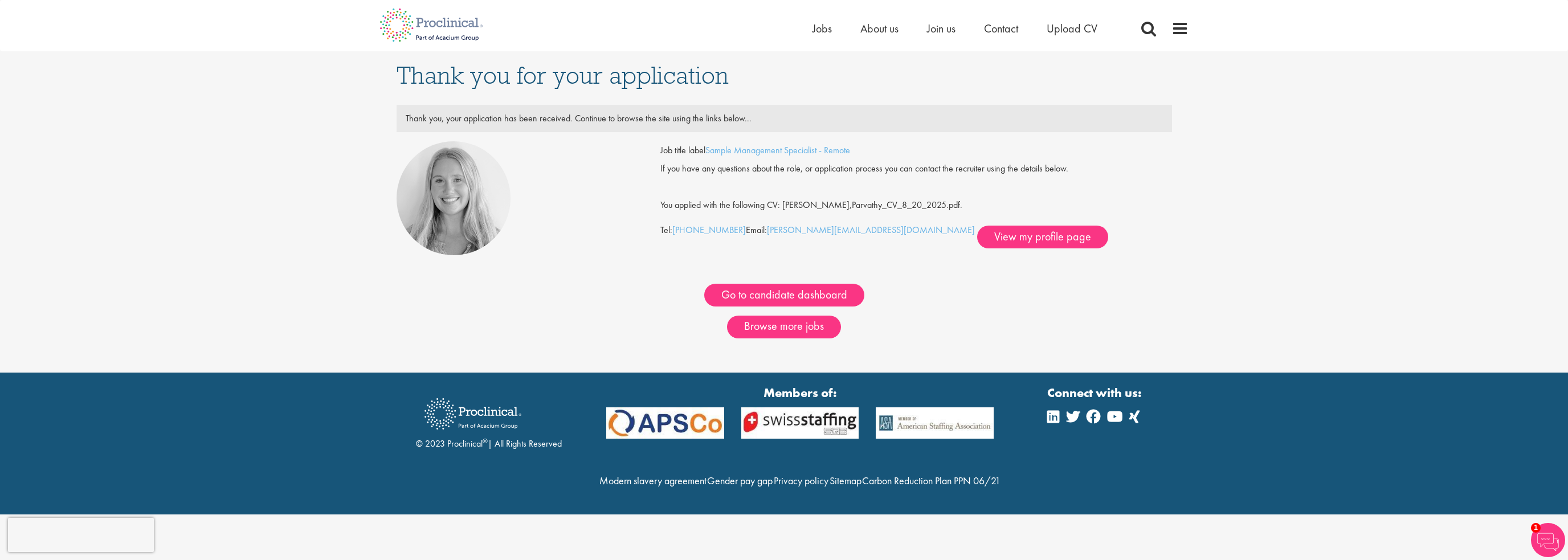
click at [1544, 530] on img at bounding box center [1548, 540] width 34 height 34
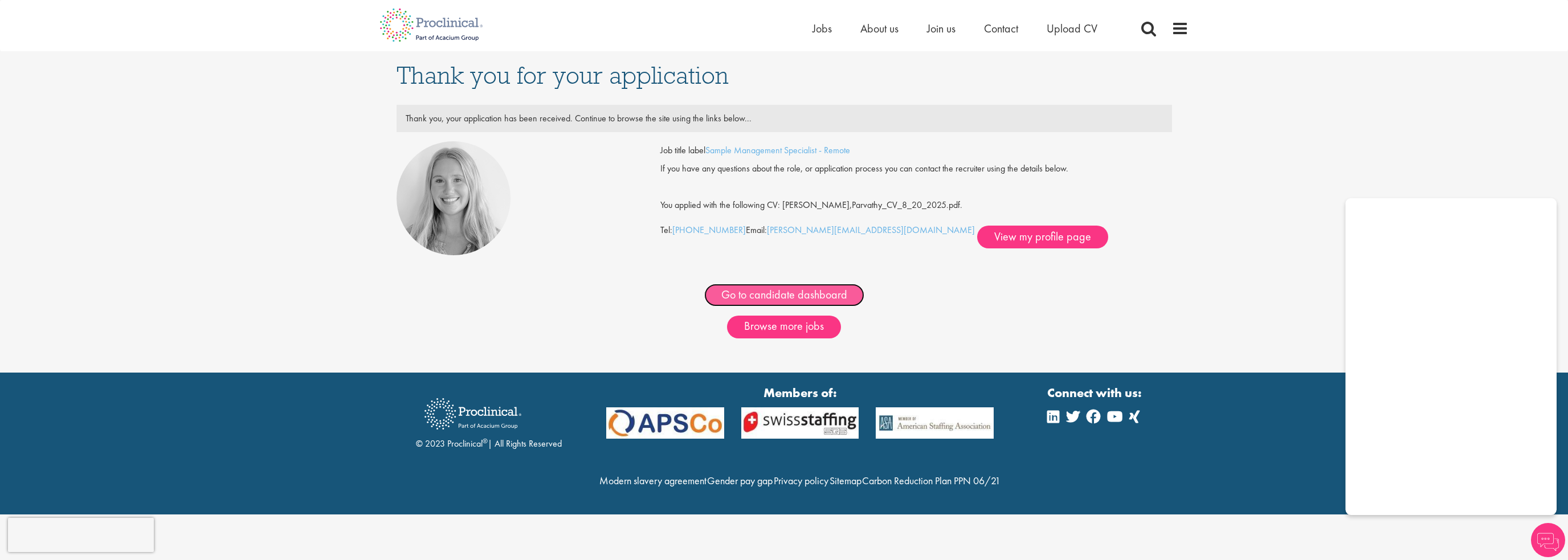
click at [770, 294] on link "Go to candidate dashboard" at bounding box center [784, 295] width 160 height 23
